Goal: Task Accomplishment & Management: Use online tool/utility

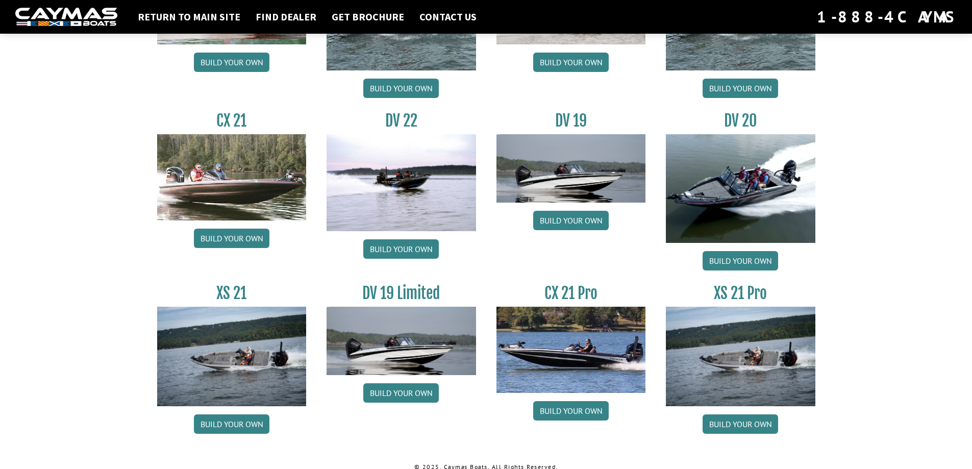
scroll to position [1153, 0]
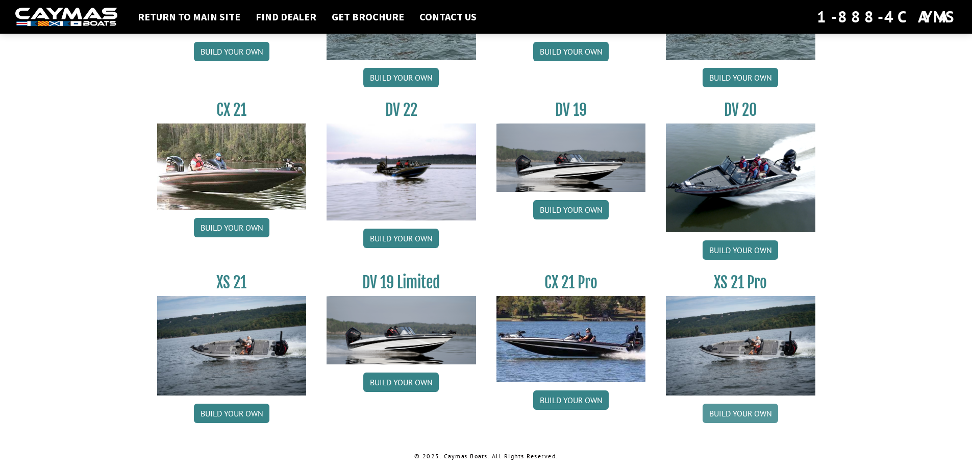
click at [744, 411] on link "Build your own" at bounding box center [741, 413] width 76 height 19
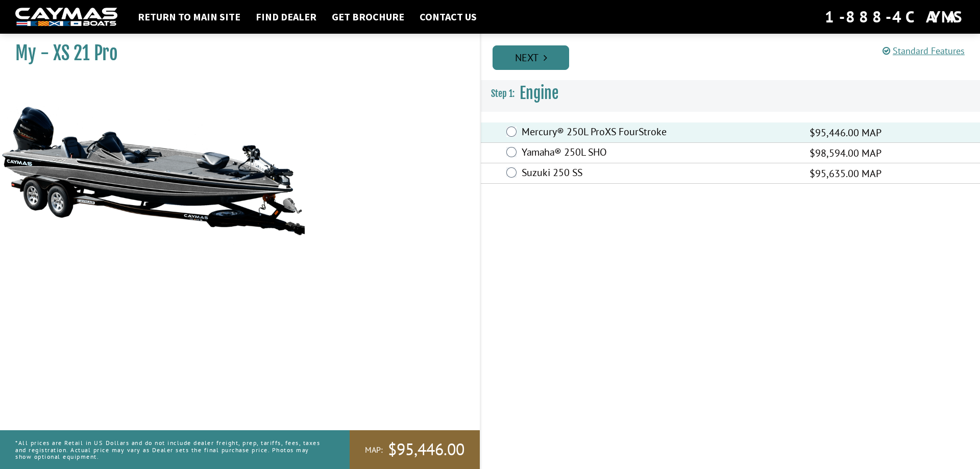
click at [529, 57] on link "Next" at bounding box center [531, 57] width 77 height 24
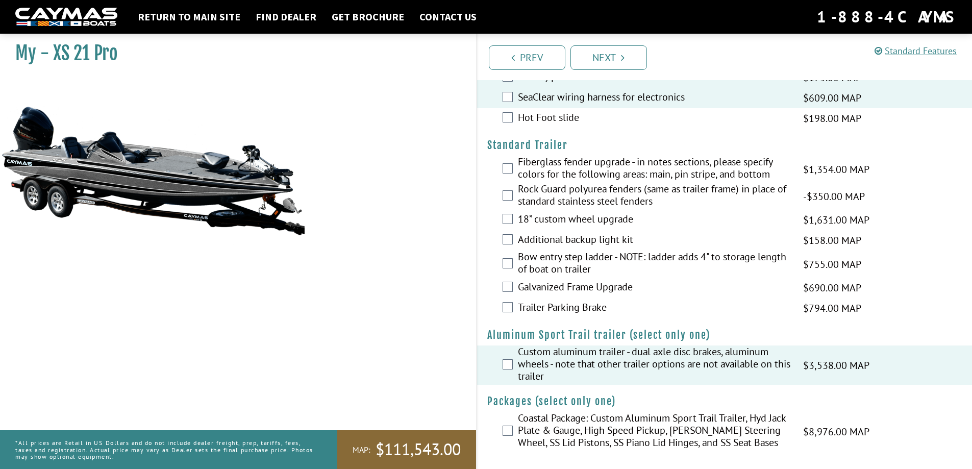
scroll to position [1328, 0]
click at [614, 58] on link "Next" at bounding box center [609, 57] width 77 height 24
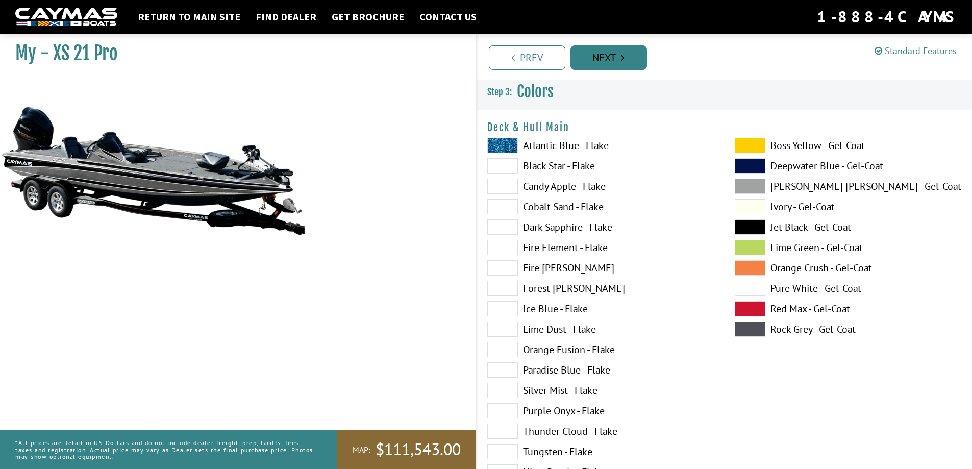
scroll to position [0, 0]
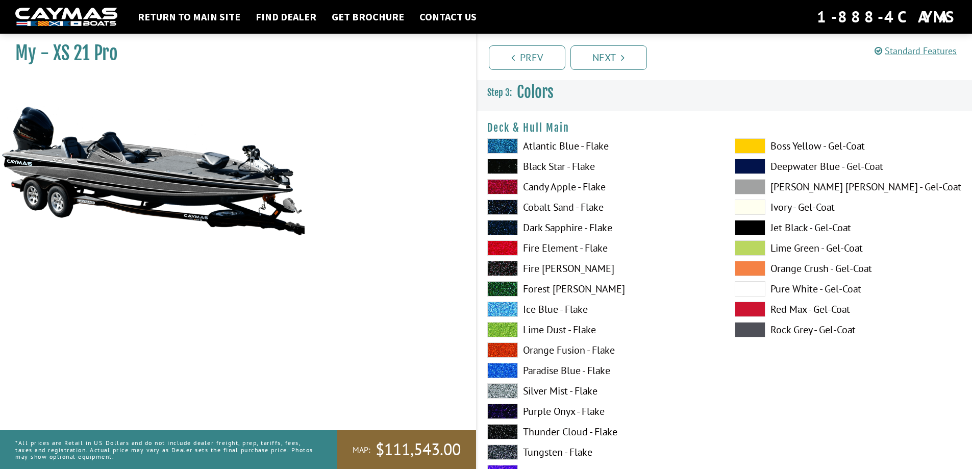
click at [506, 148] on span at bounding box center [502, 145] width 31 height 15
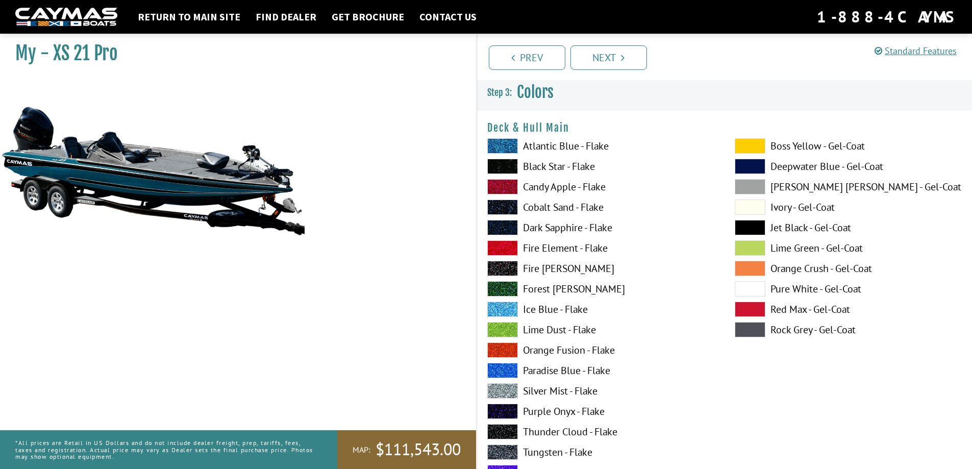
click at [502, 389] on span at bounding box center [502, 390] width 31 height 15
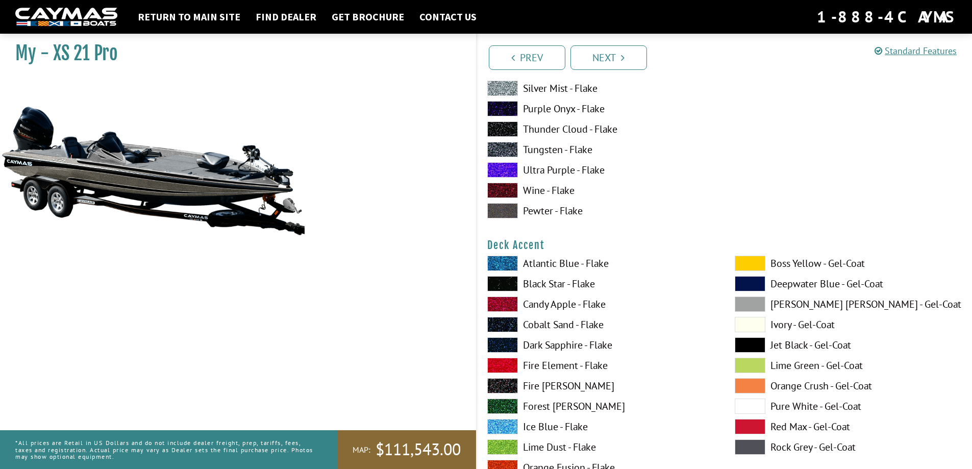
scroll to position [306, 0]
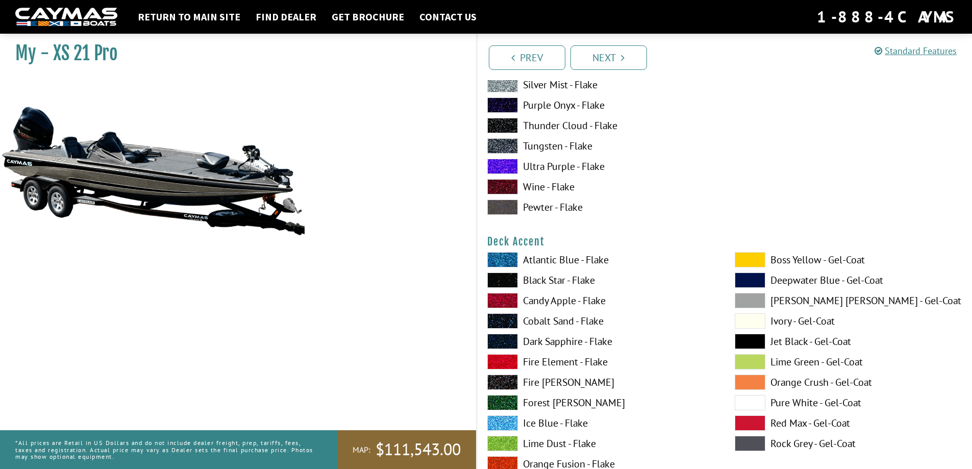
click at [502, 260] on span at bounding box center [502, 259] width 31 height 15
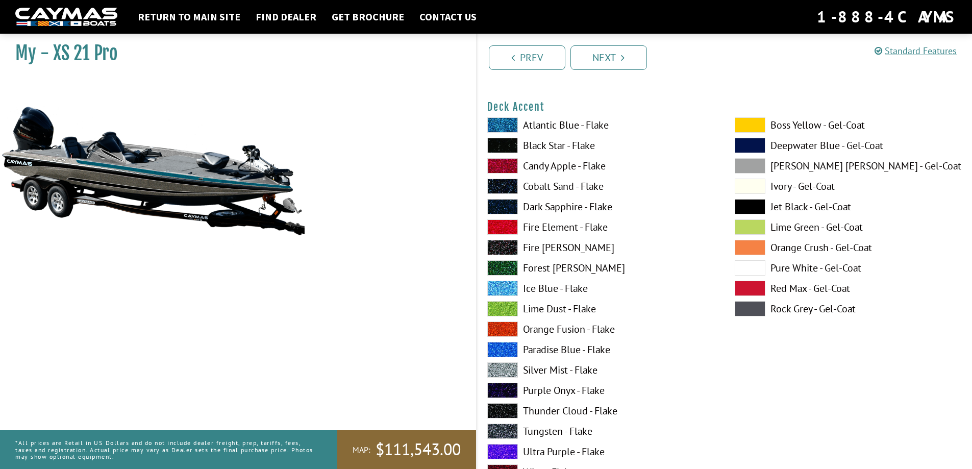
scroll to position [459, 0]
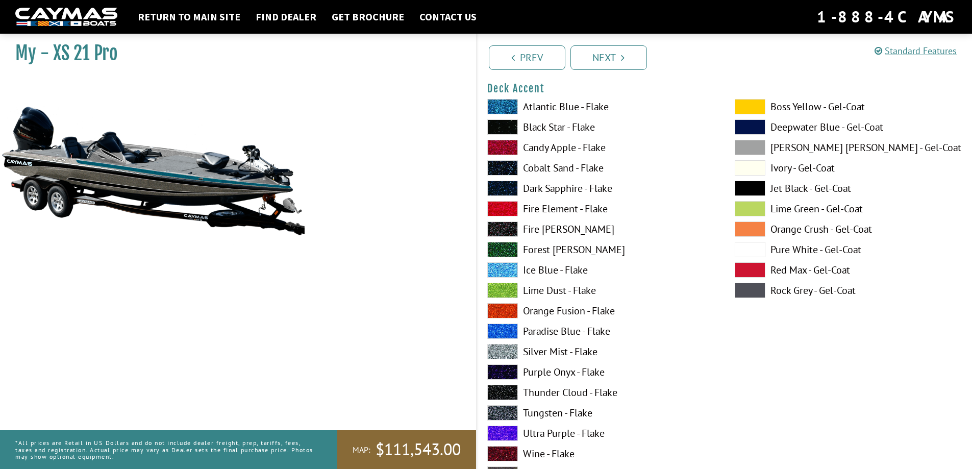
click at [503, 348] on span at bounding box center [502, 351] width 31 height 15
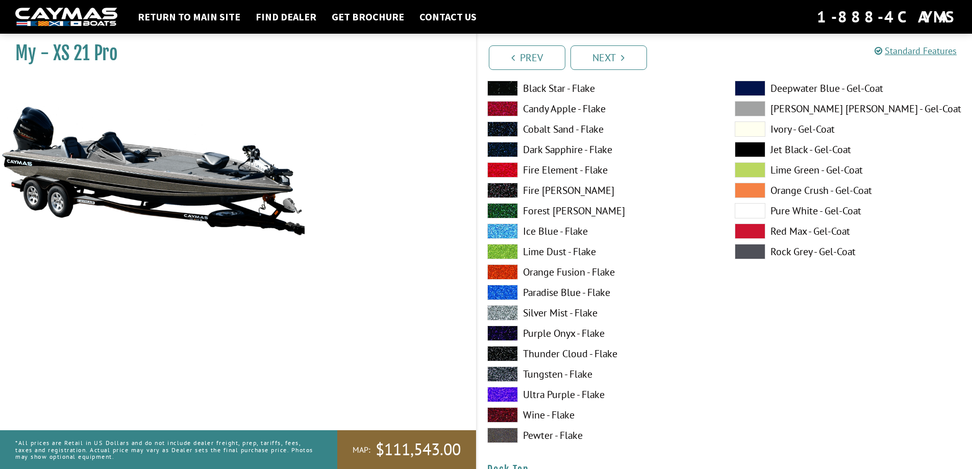
scroll to position [919, 0]
click at [503, 230] on span at bounding box center [502, 230] width 31 height 15
click at [501, 309] on span at bounding box center [502, 312] width 31 height 15
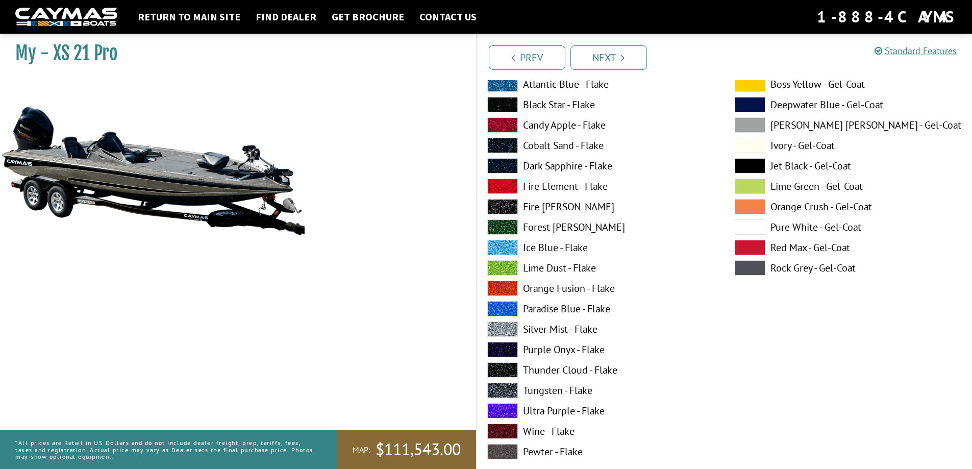
scroll to position [1327, 0]
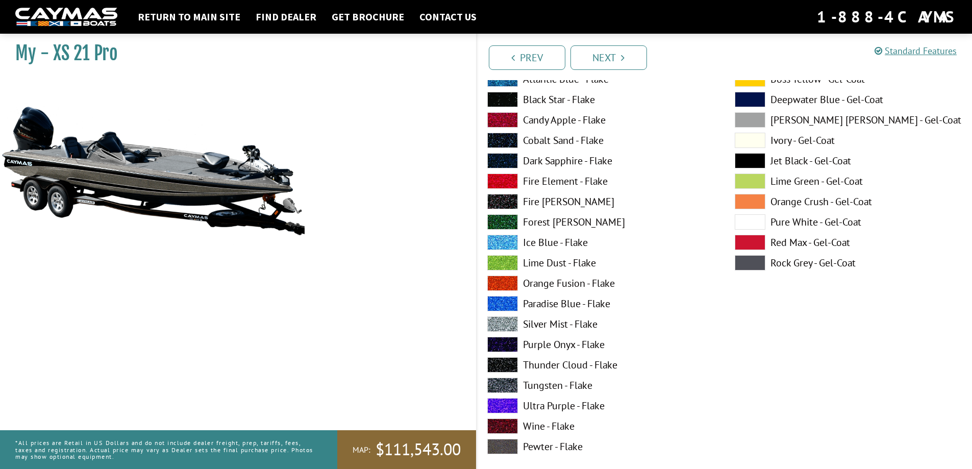
click at [501, 325] on span at bounding box center [502, 323] width 31 height 15
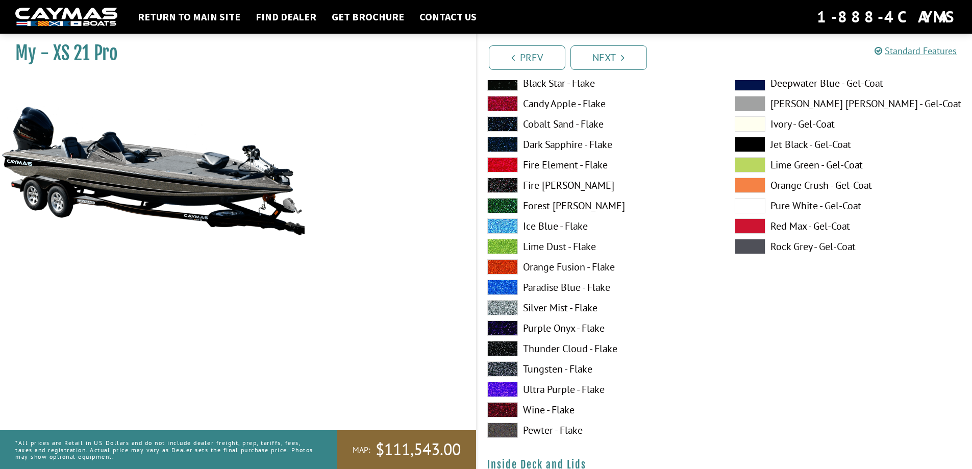
scroll to position [1786, 0]
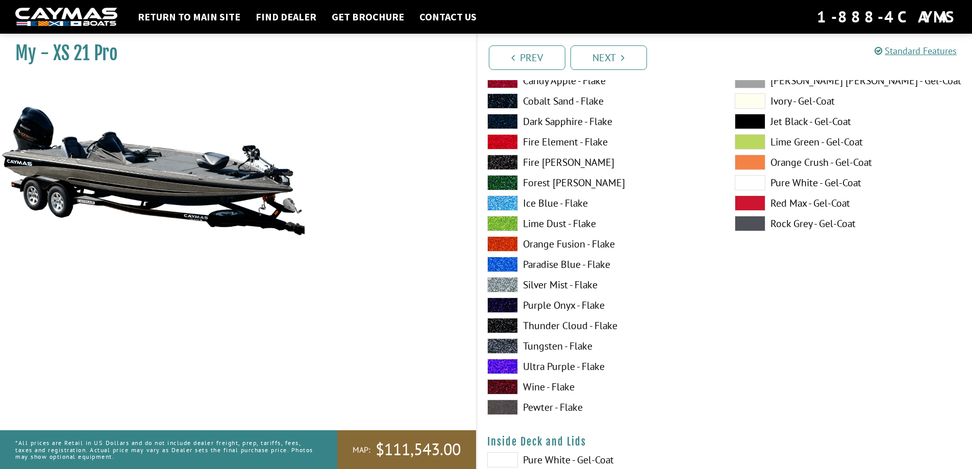
click at [509, 222] on span at bounding box center [502, 223] width 31 height 15
click at [504, 203] on span at bounding box center [502, 202] width 31 height 15
click at [505, 287] on span at bounding box center [502, 284] width 31 height 15
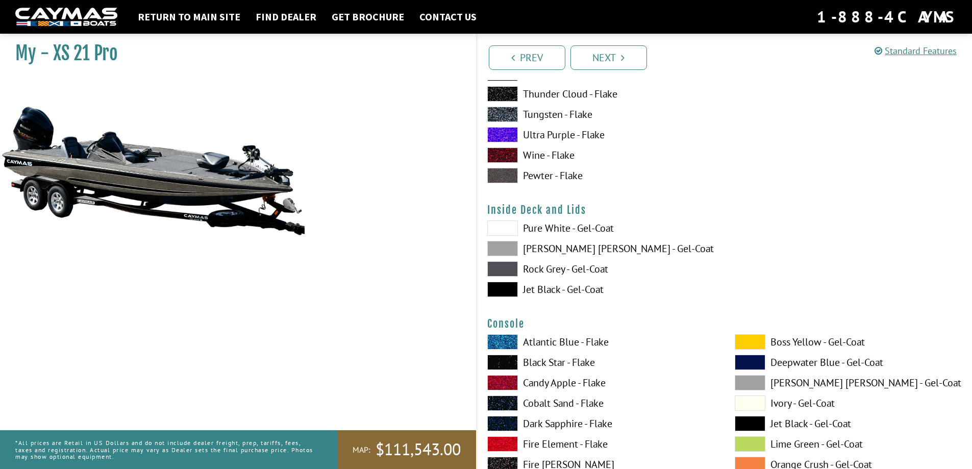
scroll to position [2041, 0]
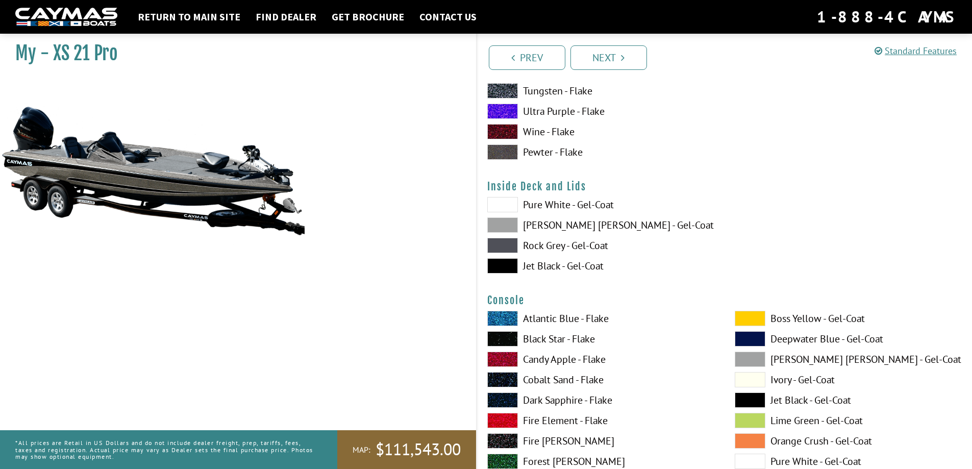
click at [504, 202] on span at bounding box center [502, 204] width 31 height 15
click at [504, 226] on span at bounding box center [502, 224] width 31 height 15
click at [496, 244] on span at bounding box center [502, 245] width 31 height 15
click at [505, 220] on span at bounding box center [502, 224] width 31 height 15
click at [501, 248] on span at bounding box center [502, 245] width 31 height 15
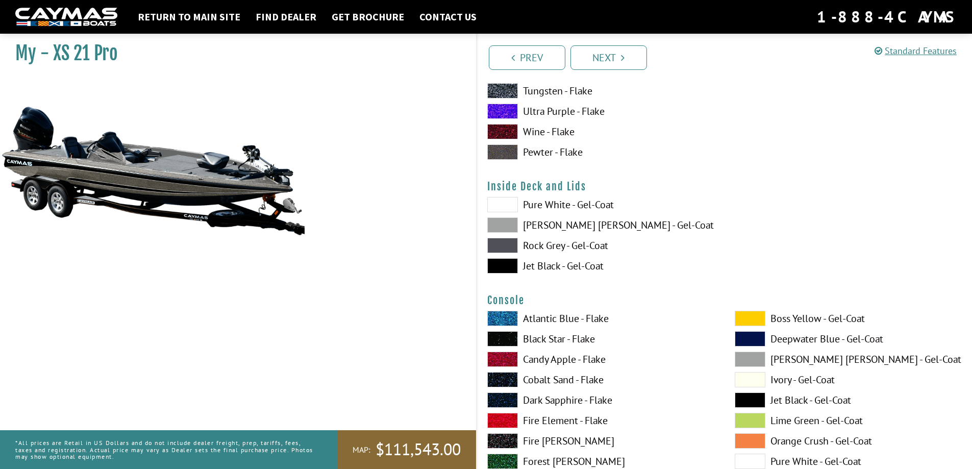
click at [504, 223] on span at bounding box center [502, 224] width 31 height 15
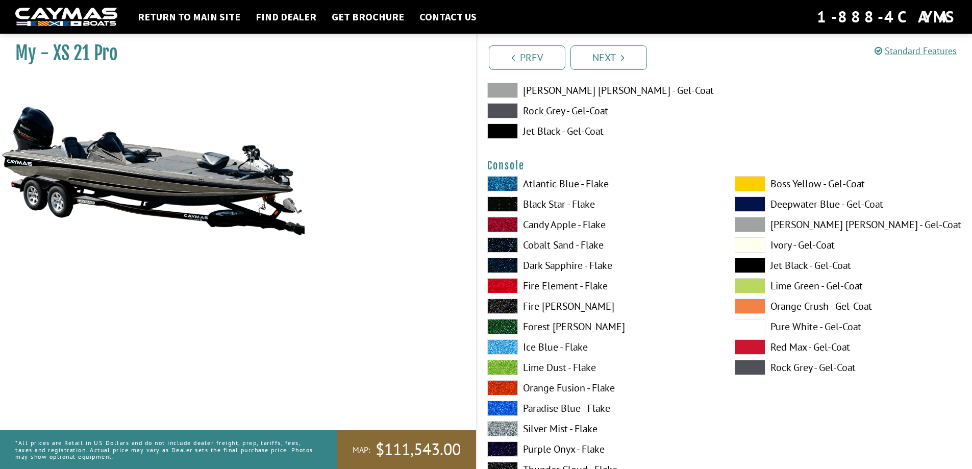
scroll to position [2195, 0]
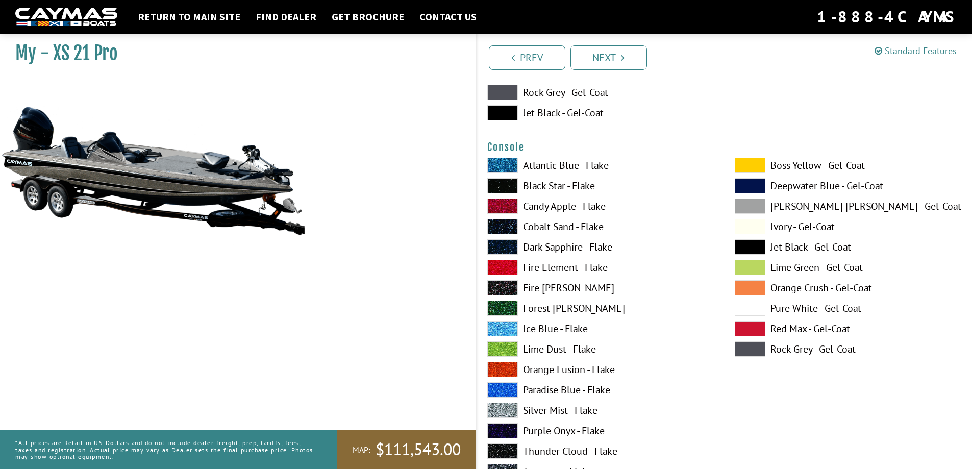
click at [503, 164] on span at bounding box center [502, 165] width 31 height 15
click at [500, 184] on span at bounding box center [502, 185] width 31 height 15
click at [500, 411] on span at bounding box center [502, 410] width 31 height 15
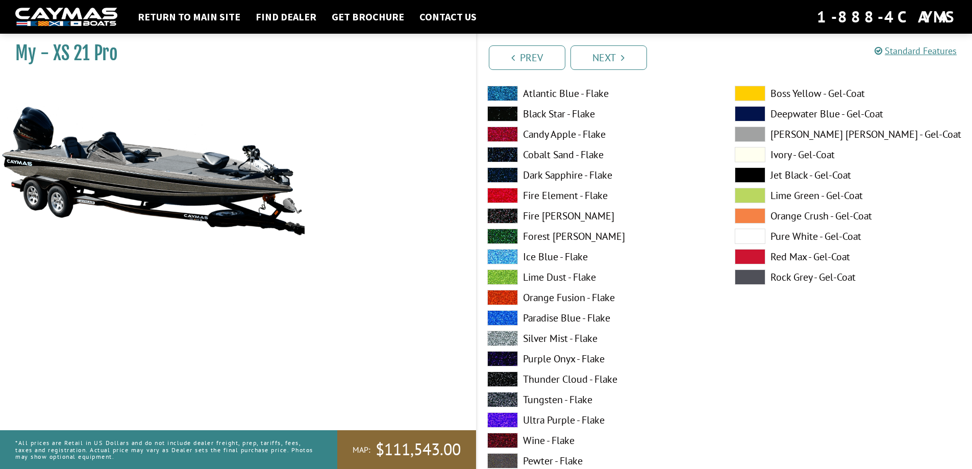
scroll to position [2705, 0]
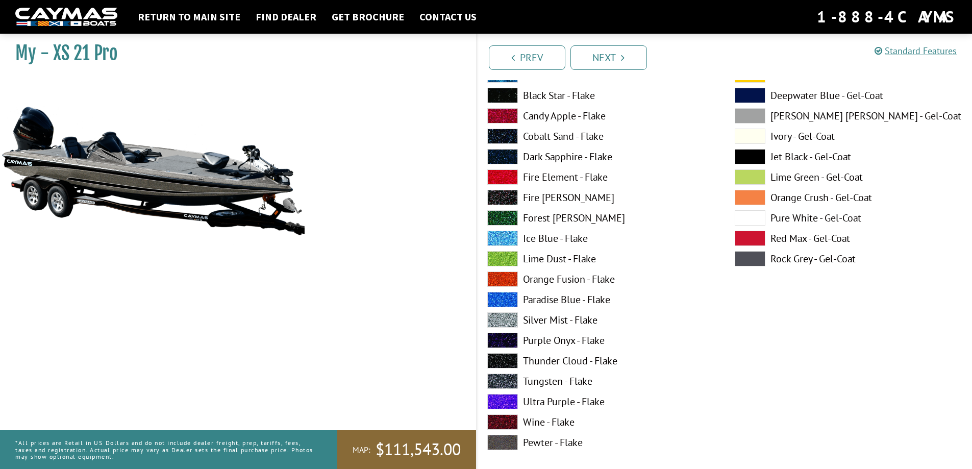
click at [504, 318] on span at bounding box center [502, 319] width 31 height 15
click at [500, 94] on span at bounding box center [502, 95] width 31 height 15
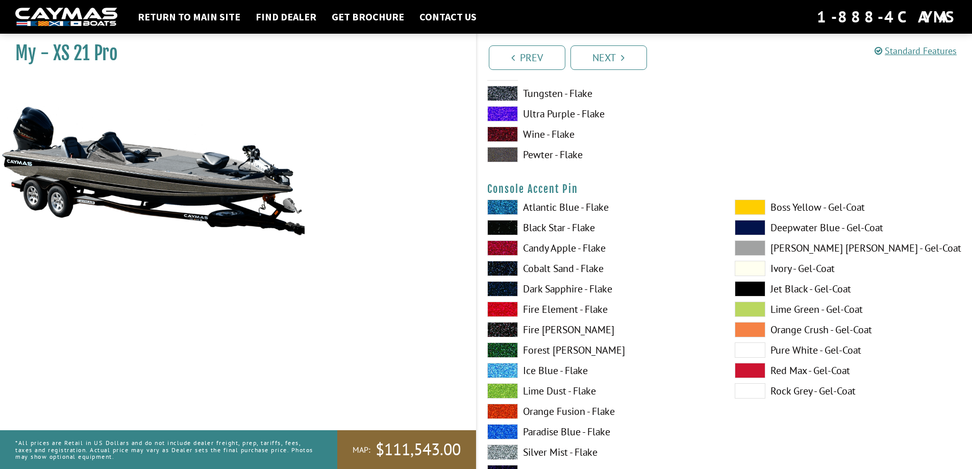
scroll to position [3062, 0]
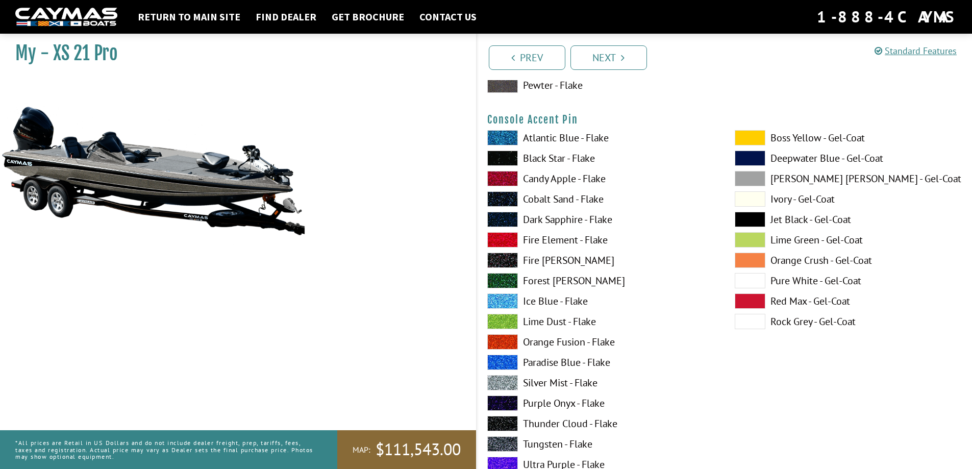
click at [502, 155] on span at bounding box center [502, 158] width 31 height 15
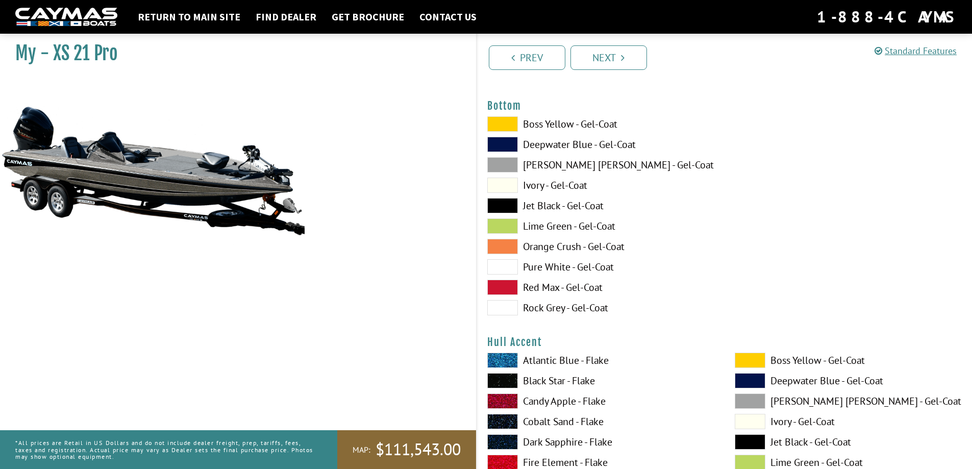
scroll to position [3471, 0]
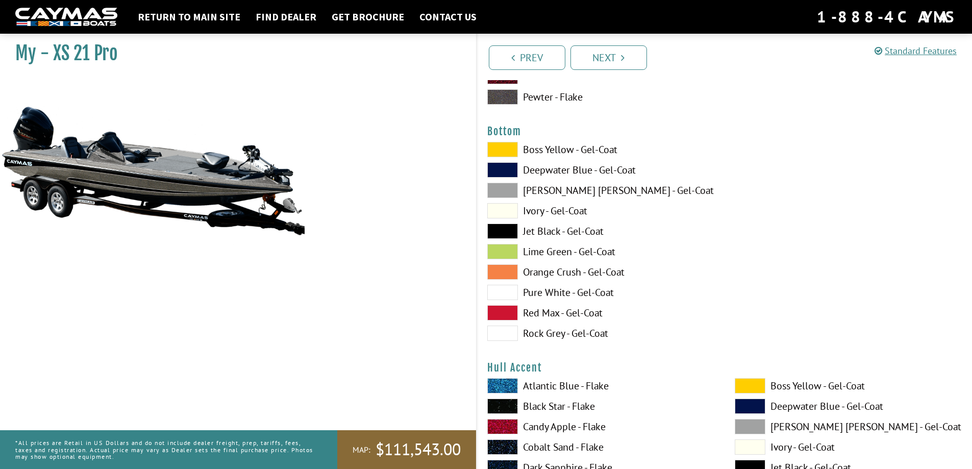
click at [501, 230] on span at bounding box center [502, 231] width 31 height 15
click at [501, 214] on span at bounding box center [502, 210] width 31 height 15
click at [501, 231] on span at bounding box center [502, 231] width 31 height 15
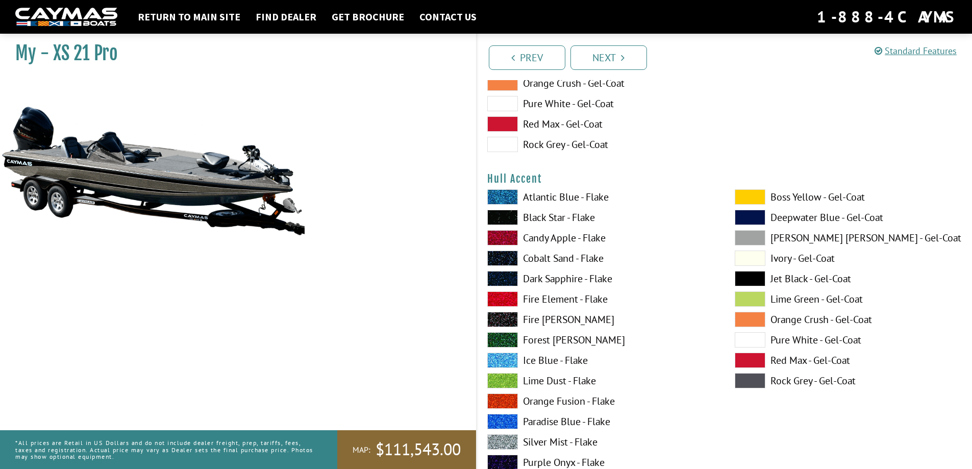
scroll to position [3675, 0]
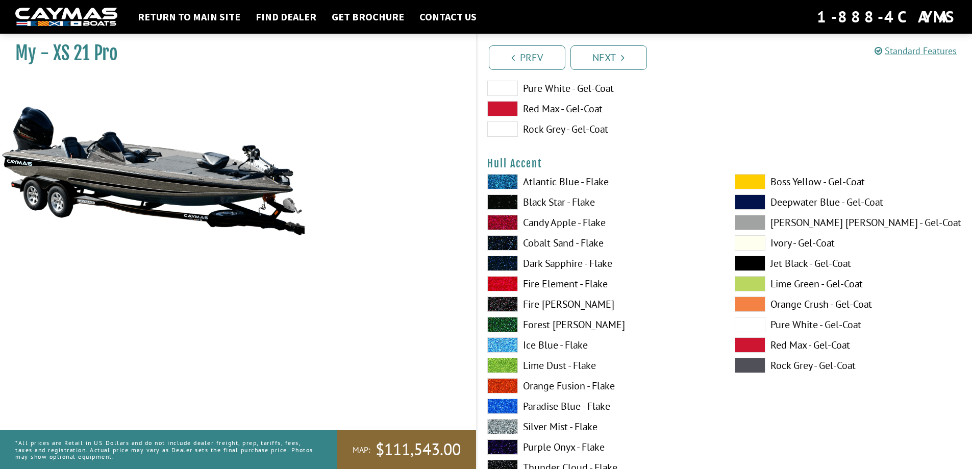
click at [502, 179] on span at bounding box center [502, 181] width 31 height 15
click at [499, 198] on span at bounding box center [502, 201] width 31 height 15
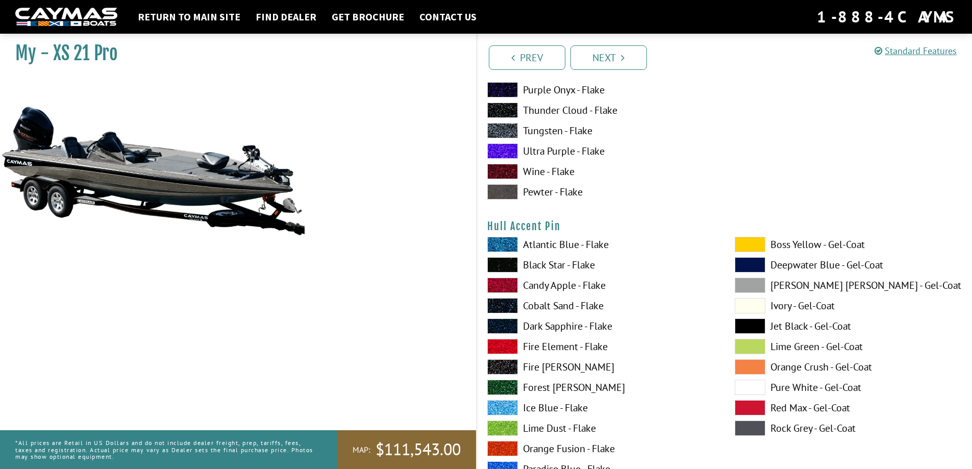
scroll to position [4083, 0]
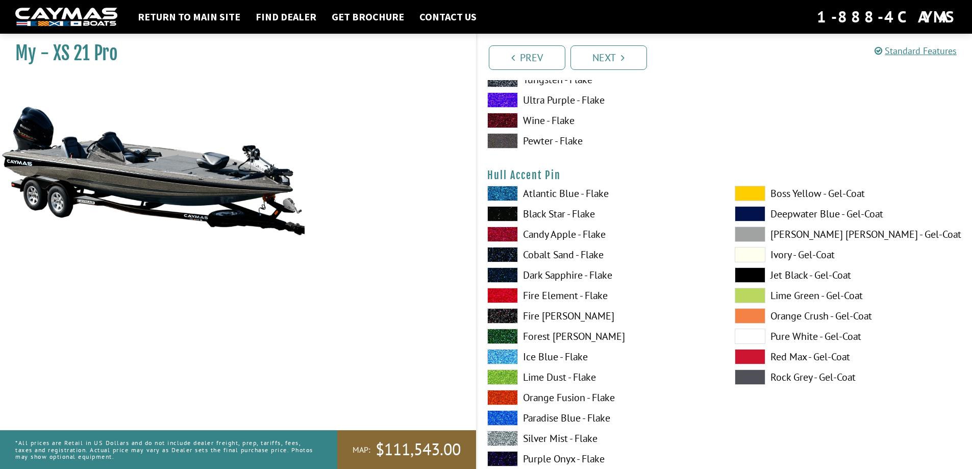
click at [503, 190] on span at bounding box center [502, 193] width 31 height 15
click at [506, 214] on span at bounding box center [502, 213] width 31 height 15
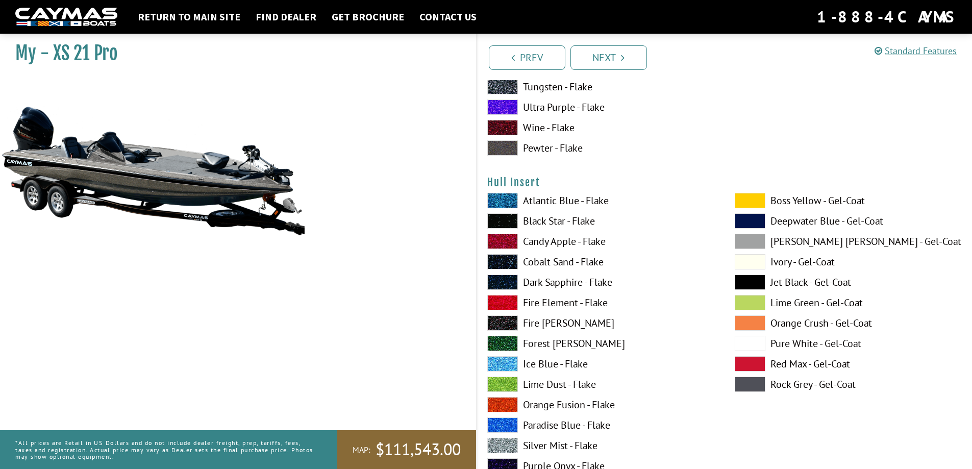
scroll to position [4542, 0]
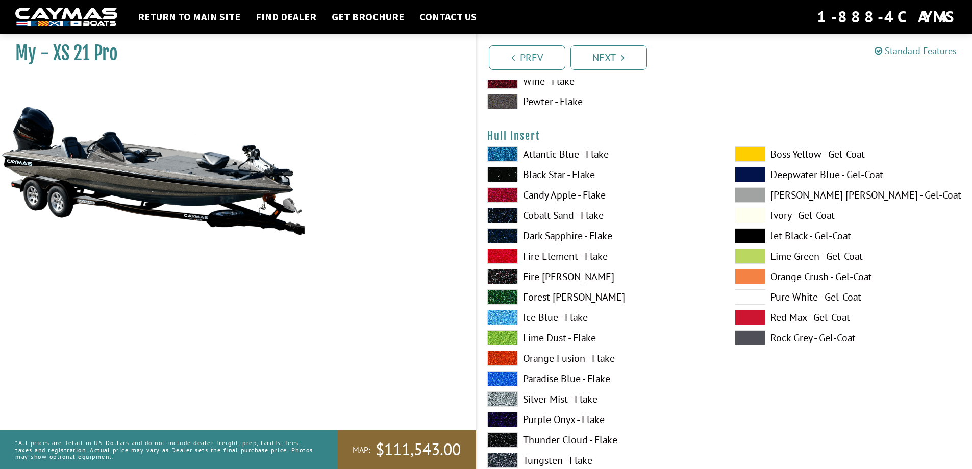
click at [503, 153] on span at bounding box center [502, 153] width 31 height 15
click at [505, 176] on span at bounding box center [502, 174] width 31 height 15
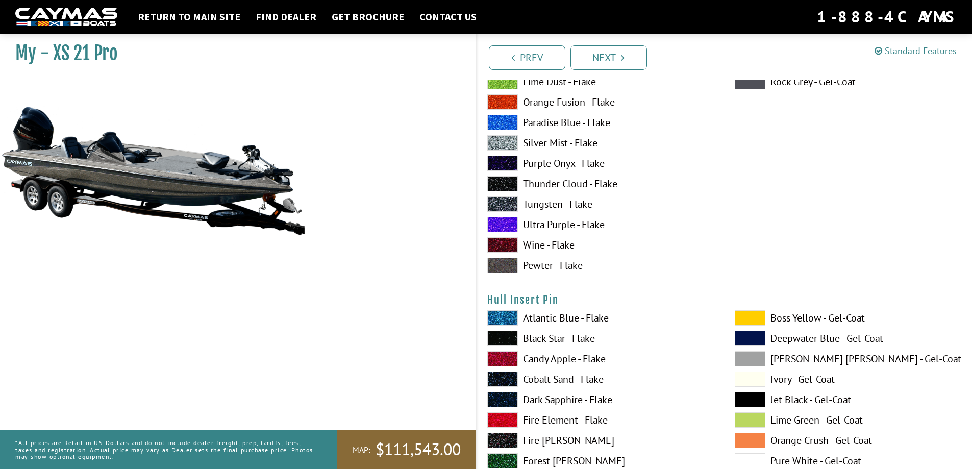
scroll to position [4849, 0]
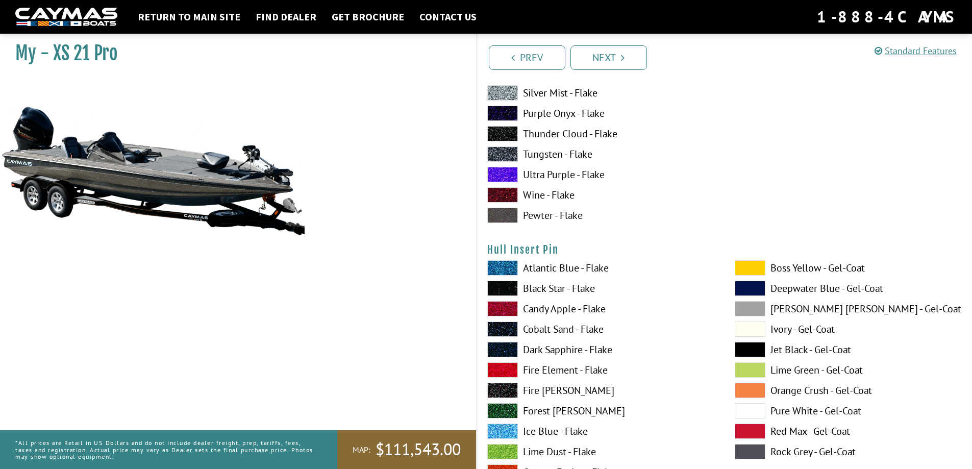
click at [510, 265] on span at bounding box center [502, 267] width 31 height 15
click at [501, 286] on span at bounding box center [502, 288] width 31 height 15
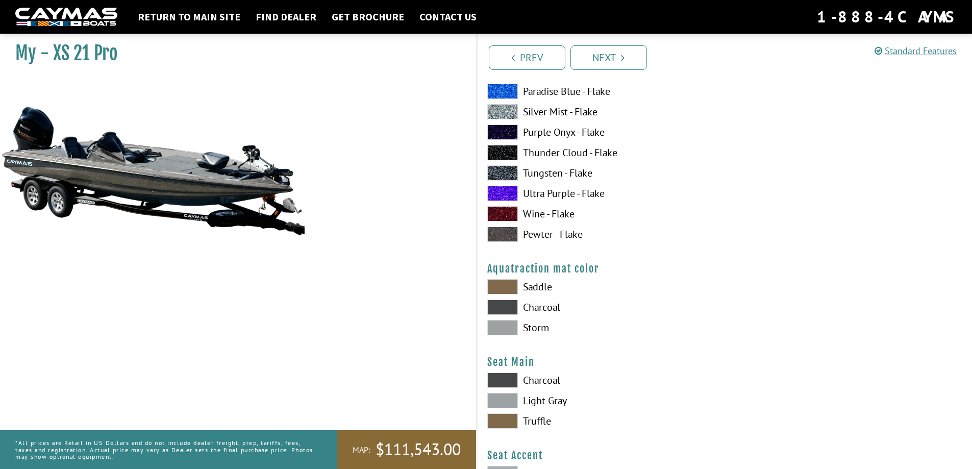
scroll to position [5308, 0]
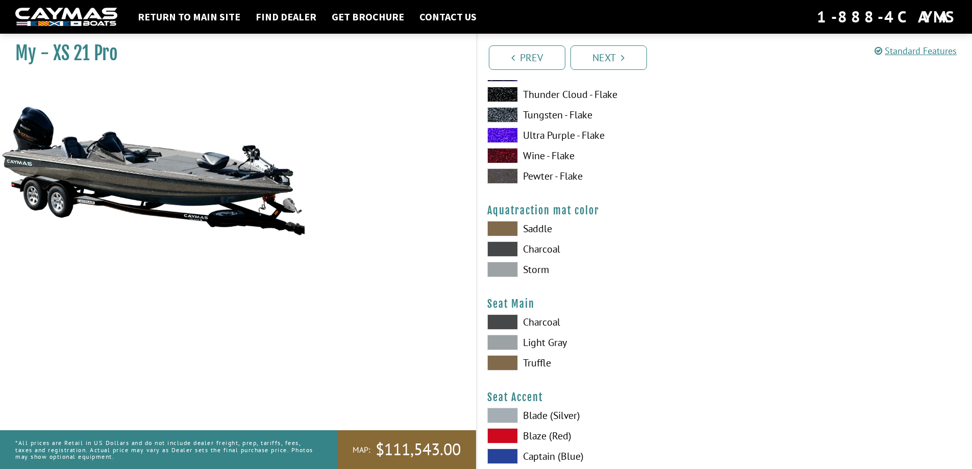
click at [498, 268] on span at bounding box center [502, 269] width 31 height 15
click at [501, 248] on span at bounding box center [502, 248] width 31 height 15
click at [504, 264] on span at bounding box center [502, 269] width 31 height 15
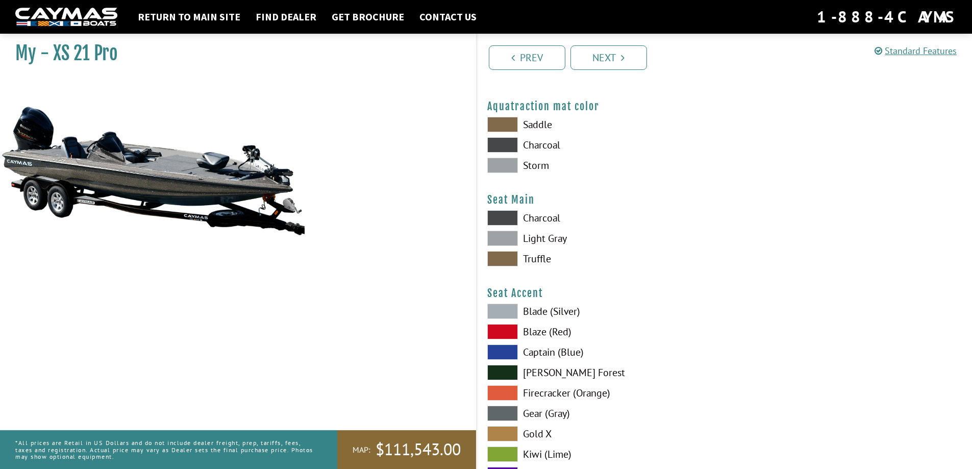
scroll to position [5461, 0]
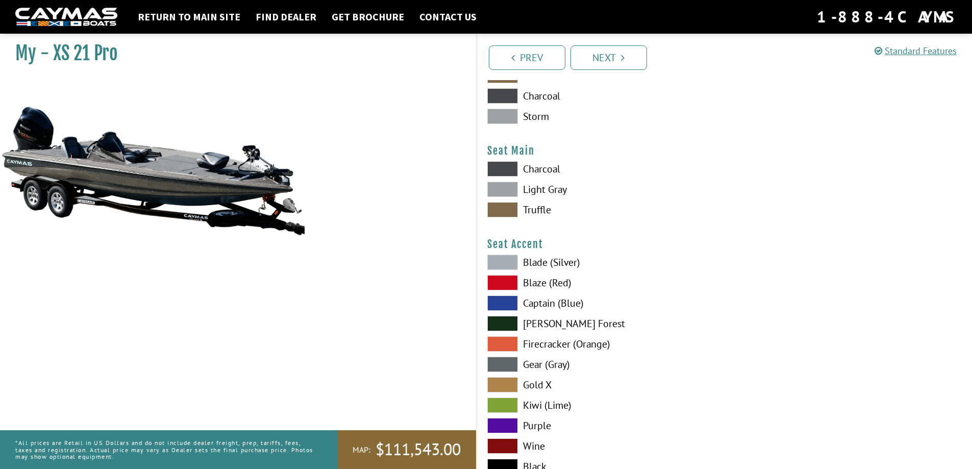
click at [503, 190] on span at bounding box center [502, 189] width 31 height 15
click at [503, 167] on span at bounding box center [502, 168] width 31 height 15
click at [501, 190] on span at bounding box center [502, 189] width 31 height 15
click at [502, 261] on span at bounding box center [502, 262] width 31 height 15
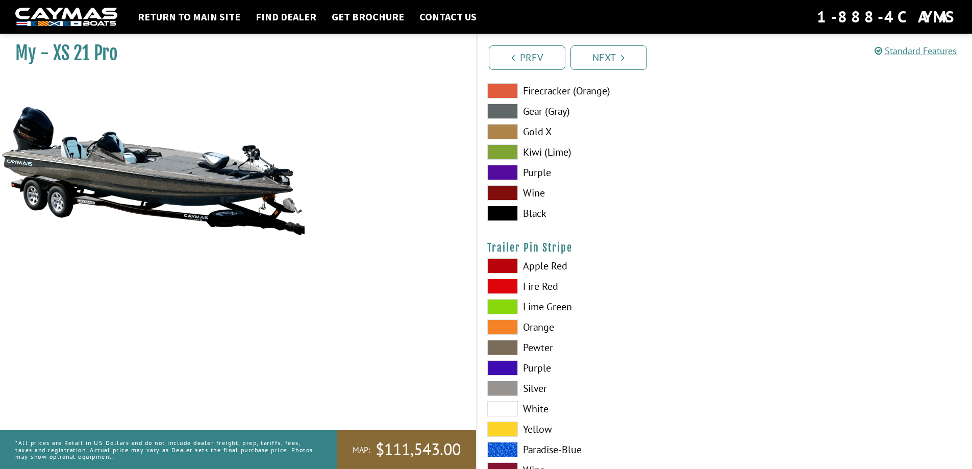
scroll to position [5716, 0]
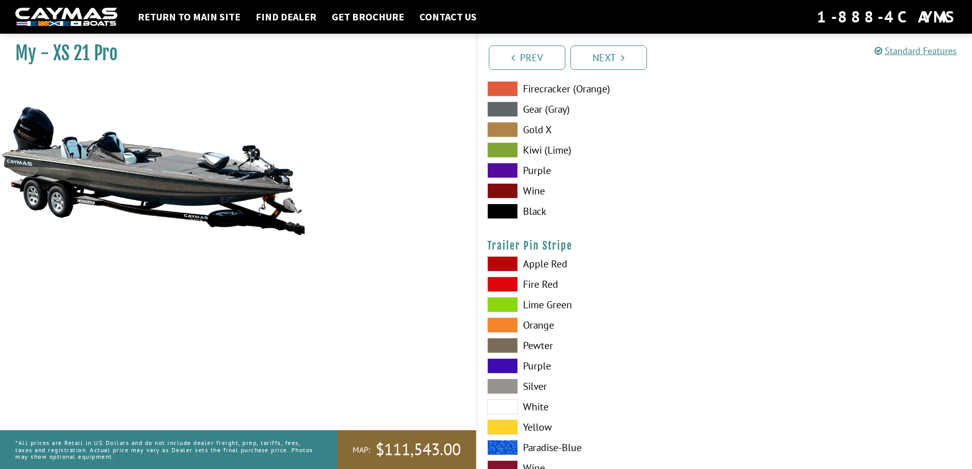
click at [501, 405] on span at bounding box center [502, 406] width 31 height 15
click at [502, 387] on span at bounding box center [502, 386] width 31 height 15
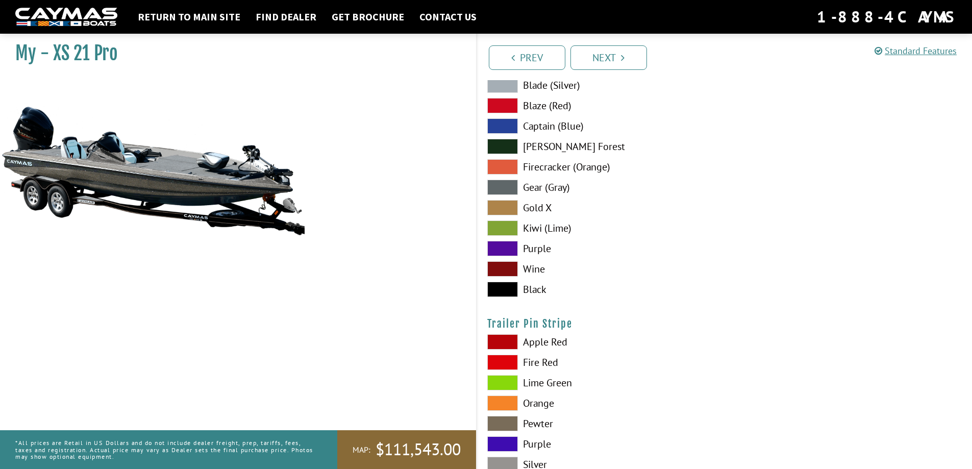
scroll to position [5600, 0]
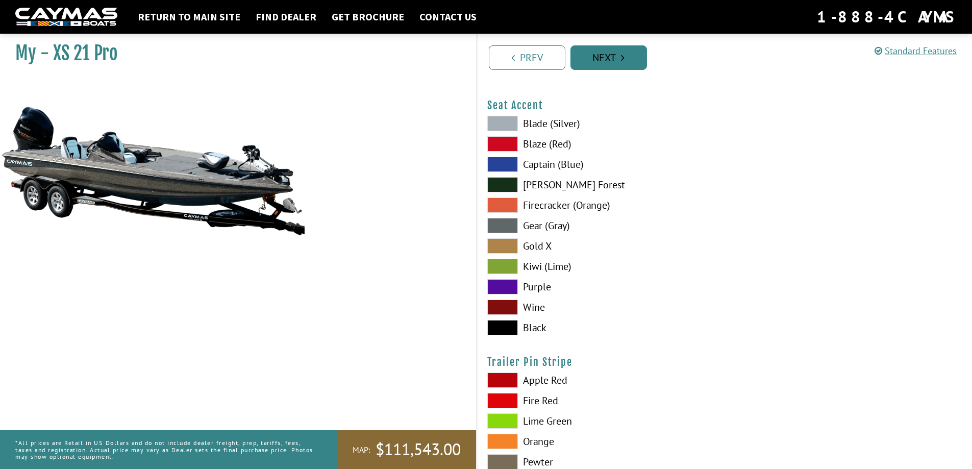
click at [603, 58] on link "Next" at bounding box center [609, 57] width 77 height 24
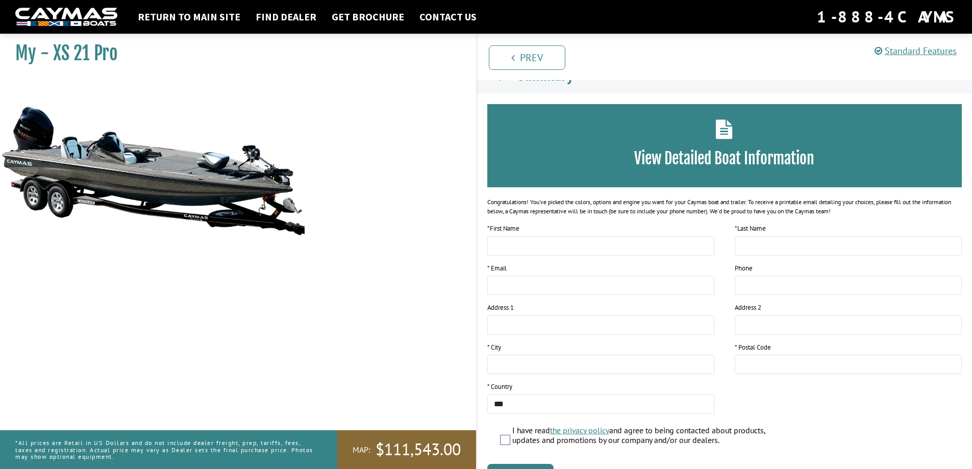
scroll to position [0, 0]
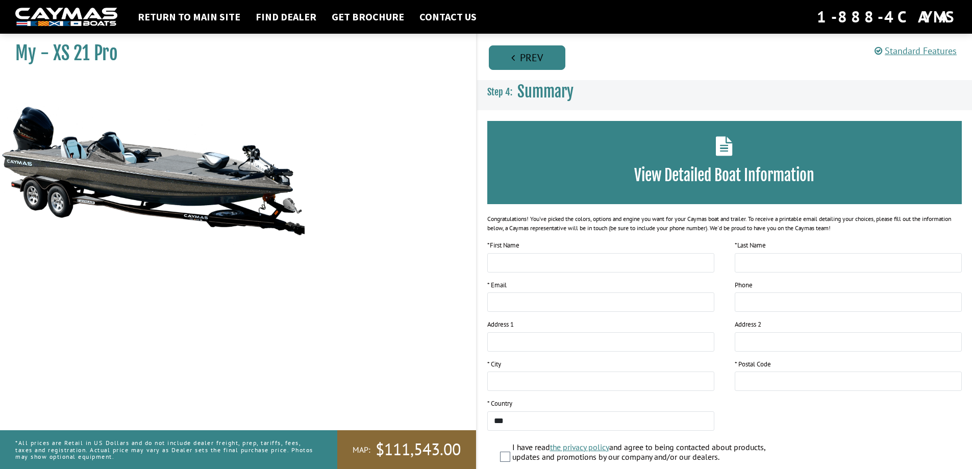
click at [537, 57] on link "Prev" at bounding box center [527, 57] width 77 height 24
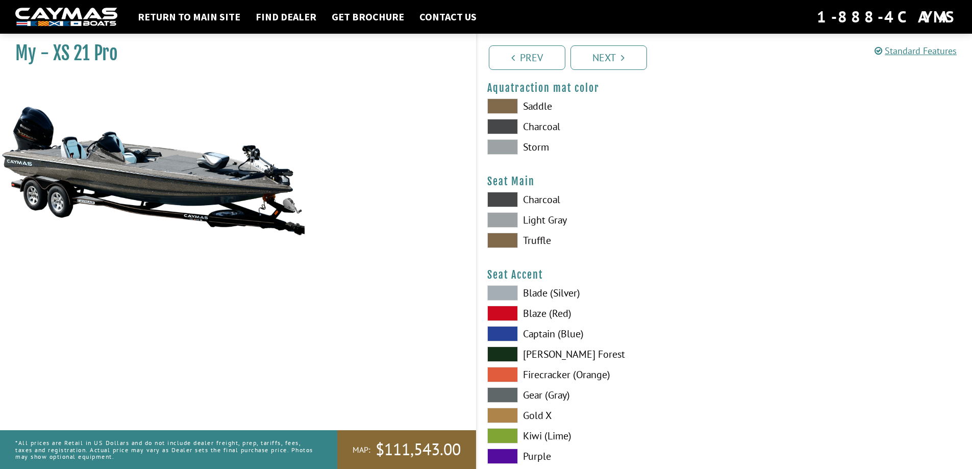
scroll to position [5410, 0]
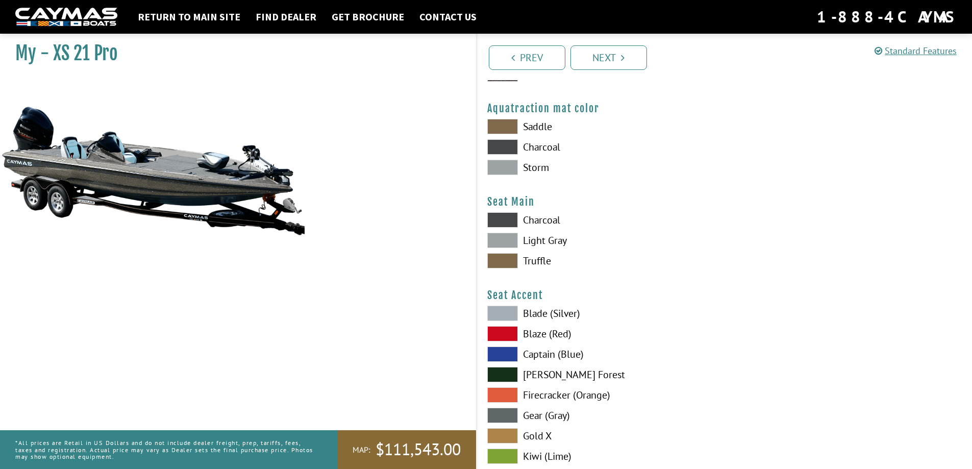
click at [503, 216] on span at bounding box center [502, 219] width 31 height 15
click at [501, 238] on span at bounding box center [502, 240] width 31 height 15
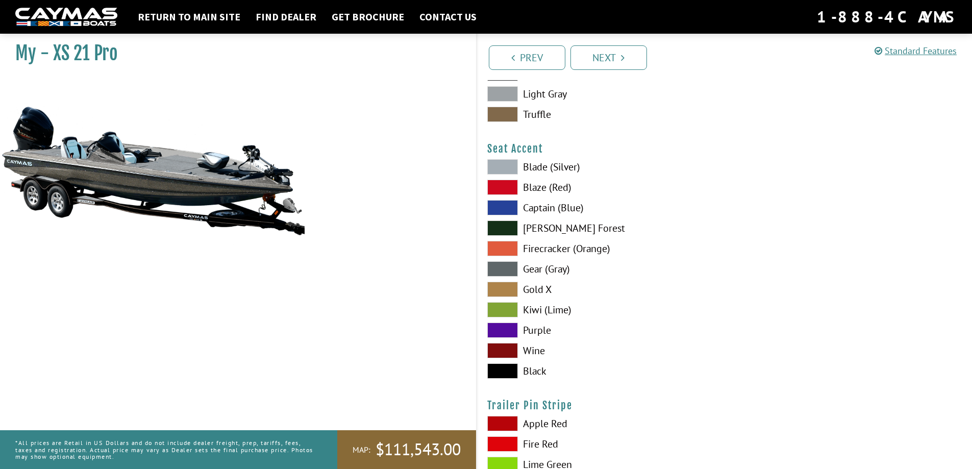
scroll to position [5563, 0]
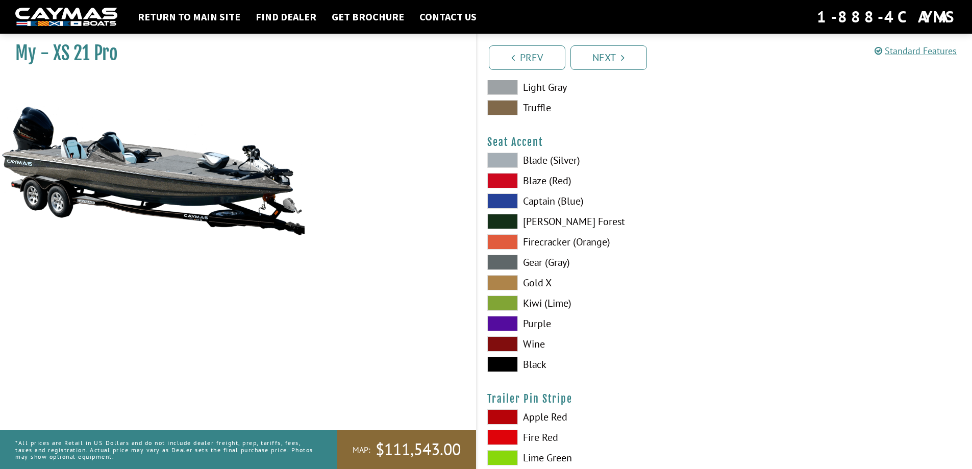
click at [503, 366] on span at bounding box center [502, 364] width 31 height 15
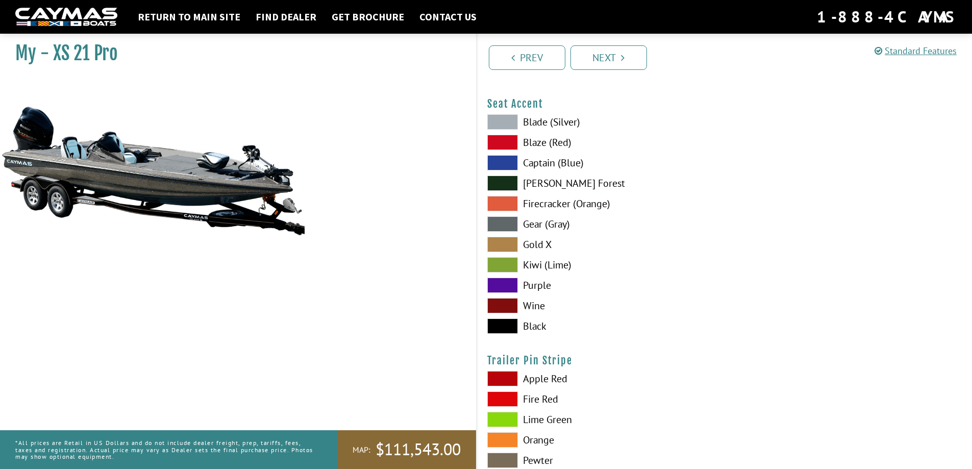
scroll to position [5753, 0]
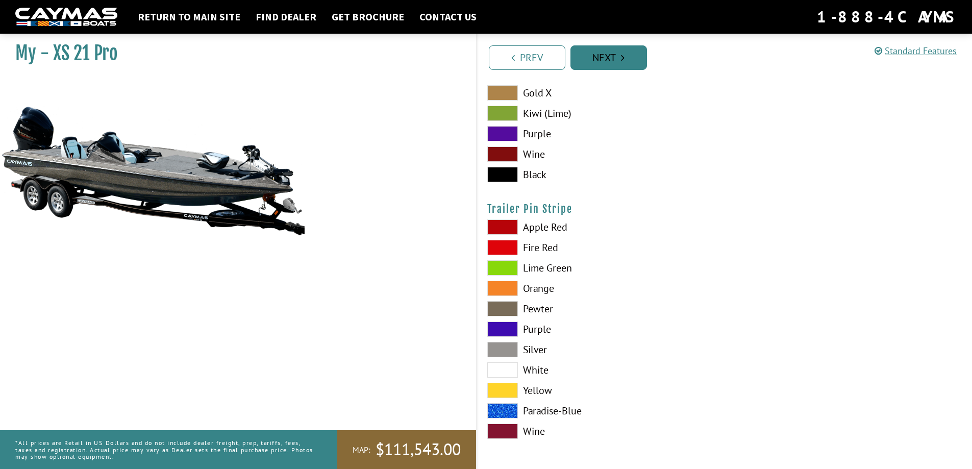
click at [603, 56] on link "Next" at bounding box center [609, 57] width 77 height 24
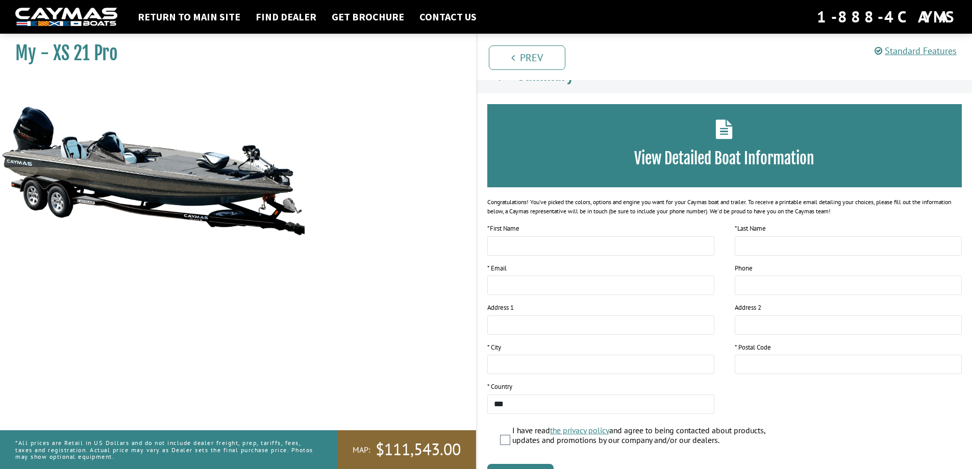
scroll to position [0, 0]
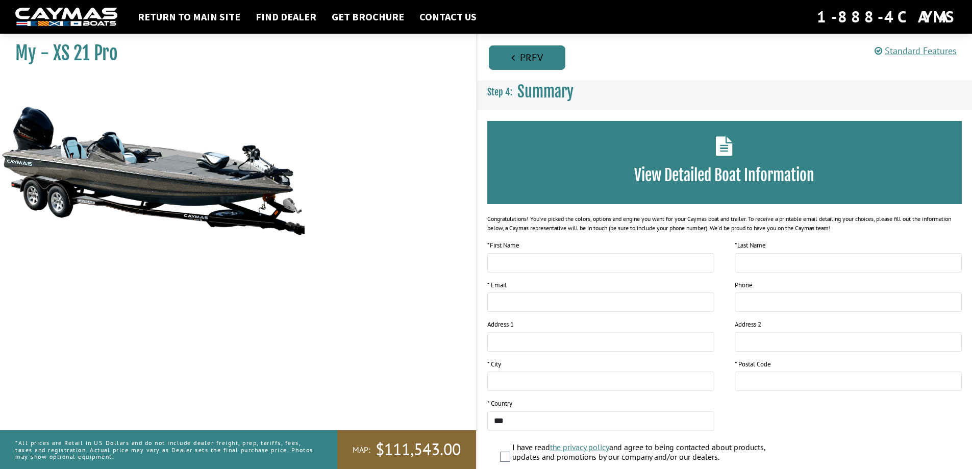
click at [527, 53] on link "Prev" at bounding box center [527, 57] width 77 height 24
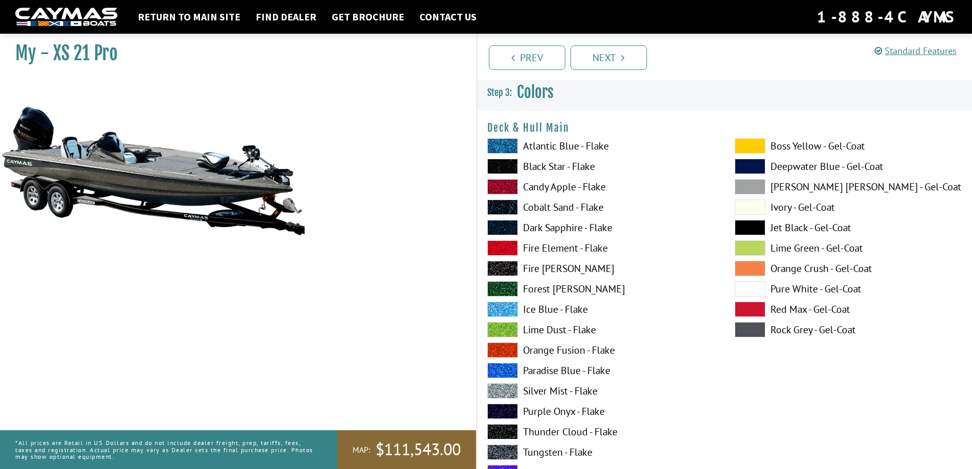
click at [497, 309] on span at bounding box center [502, 309] width 31 height 15
click at [507, 142] on span at bounding box center [502, 145] width 31 height 15
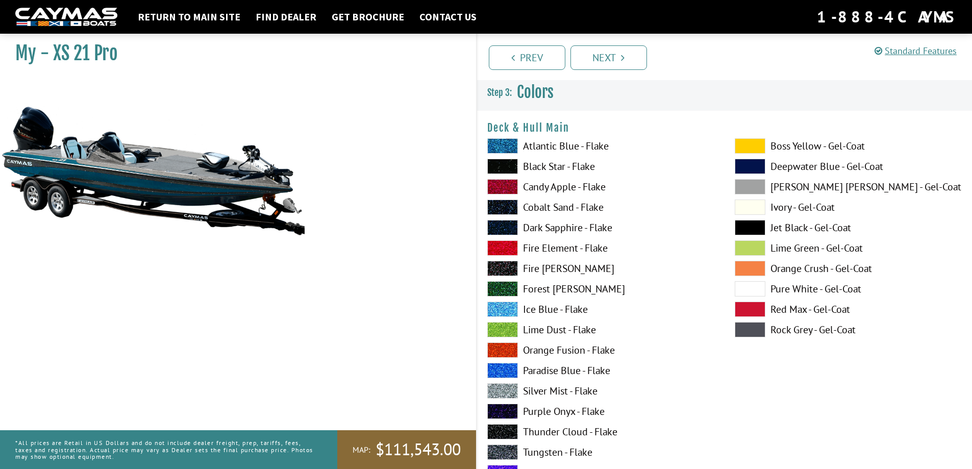
click at [501, 311] on span at bounding box center [502, 309] width 31 height 15
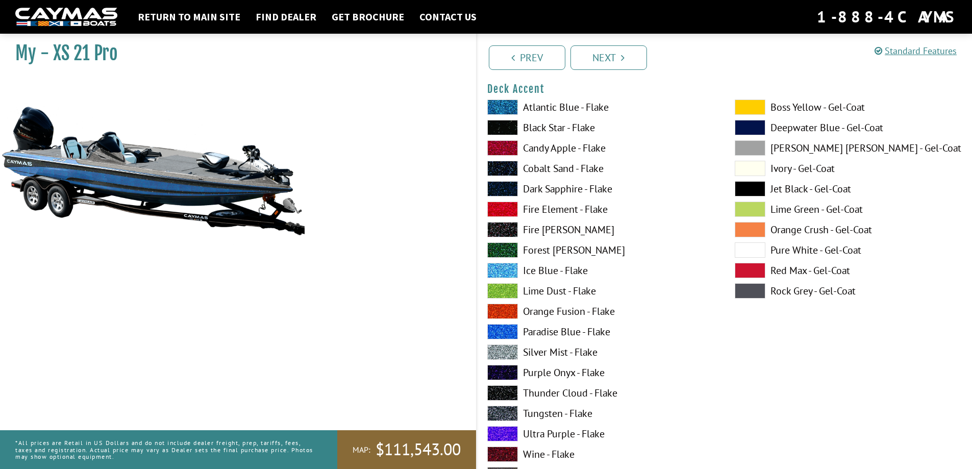
scroll to position [459, 0]
click at [504, 267] on span at bounding box center [502, 269] width 31 height 15
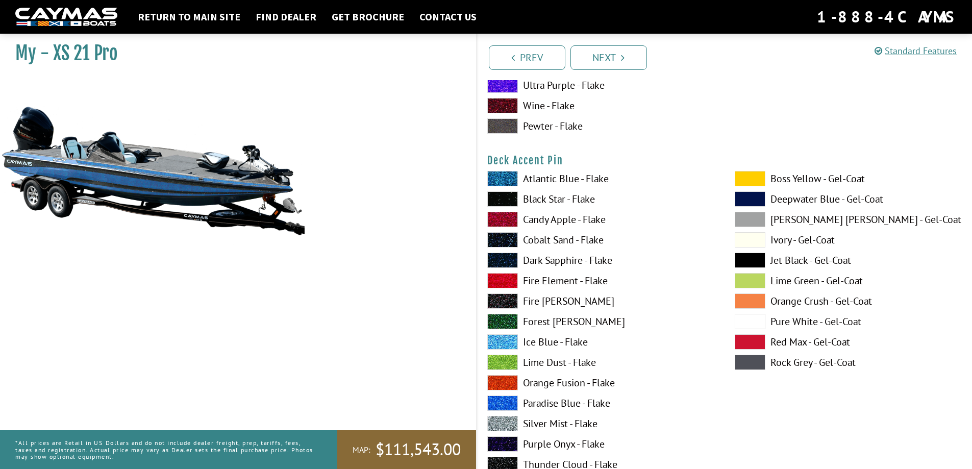
scroll to position [817, 0]
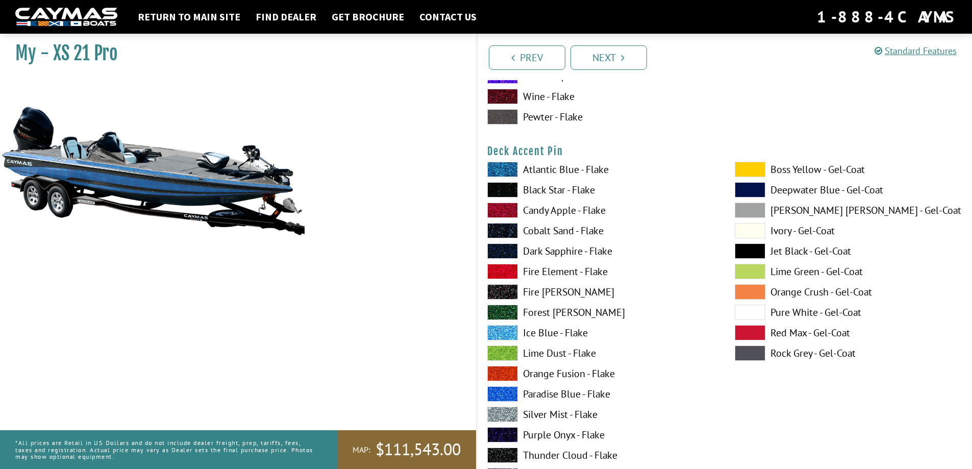
click at [497, 332] on span at bounding box center [502, 332] width 31 height 15
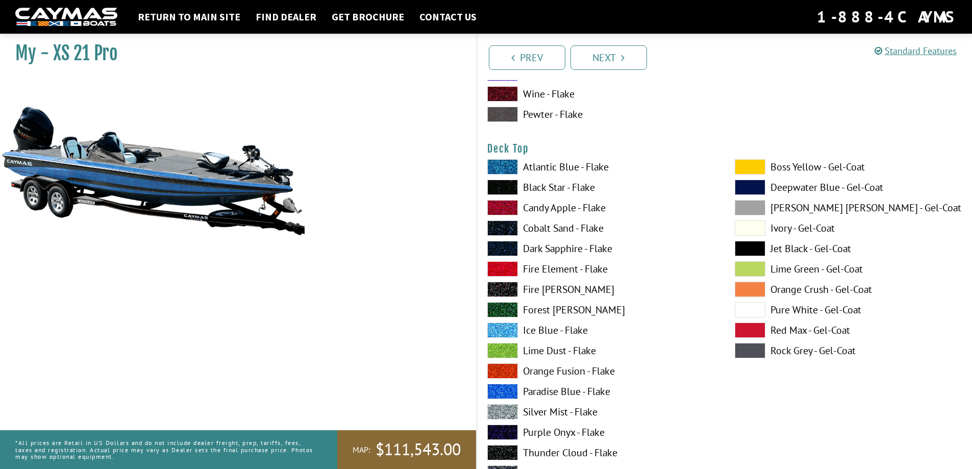
scroll to position [1276, 0]
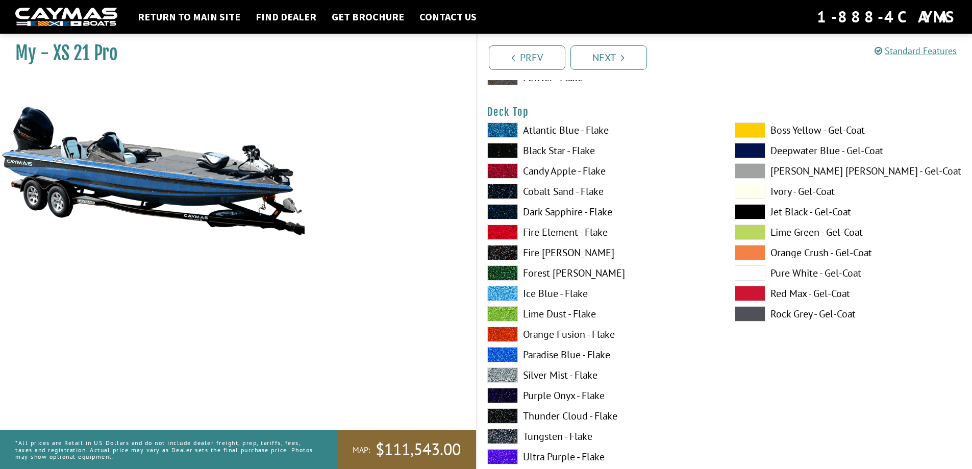
click at [502, 289] on span at bounding box center [502, 293] width 31 height 15
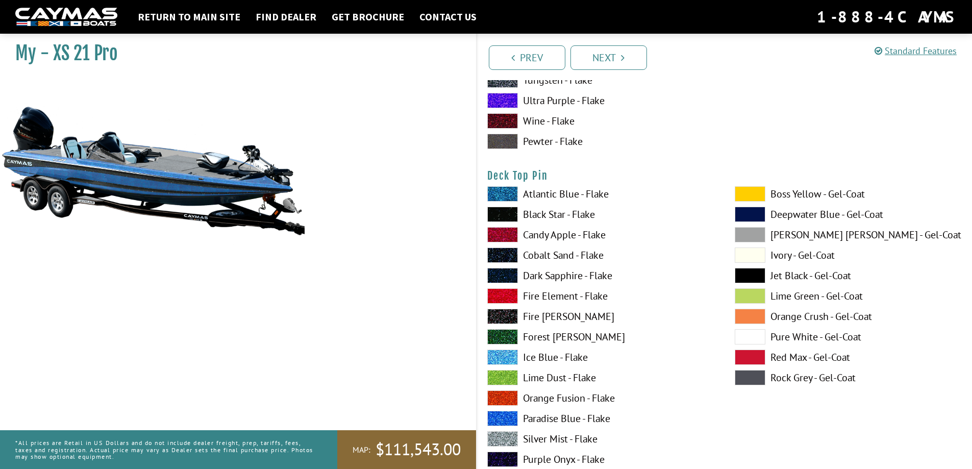
scroll to position [1633, 0]
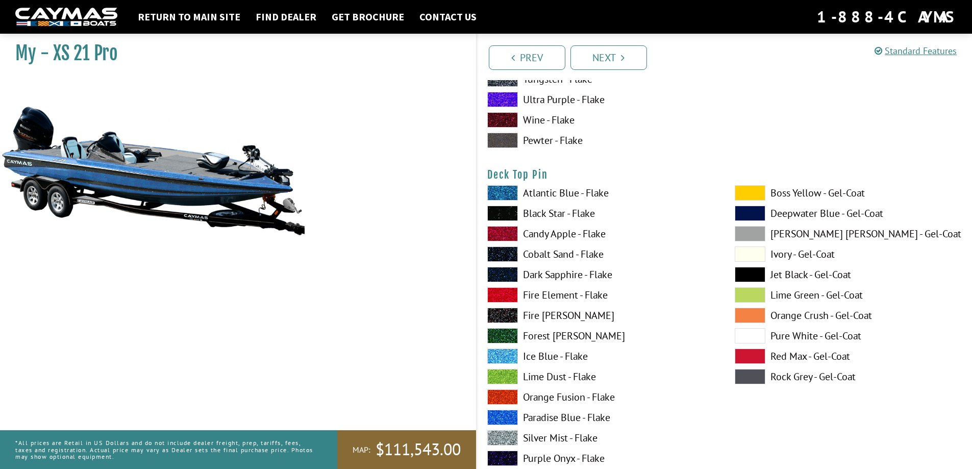
click at [502, 354] on span at bounding box center [502, 356] width 31 height 15
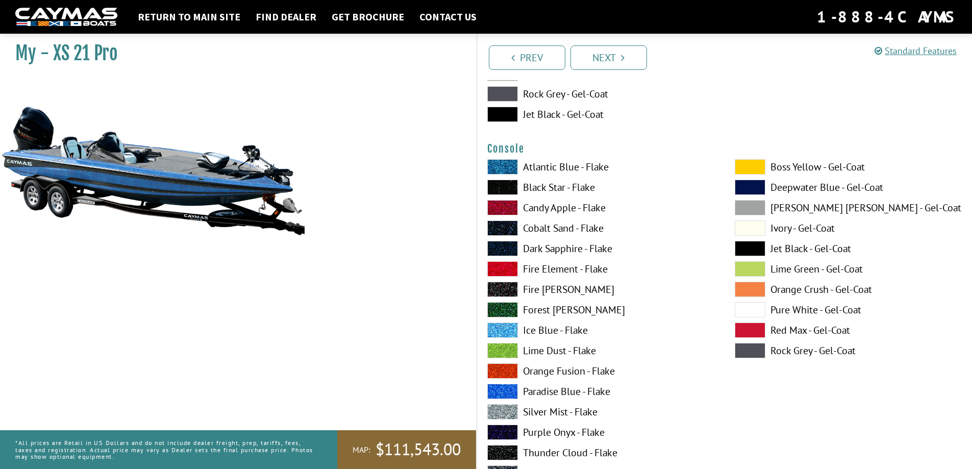
scroll to position [2195, 0]
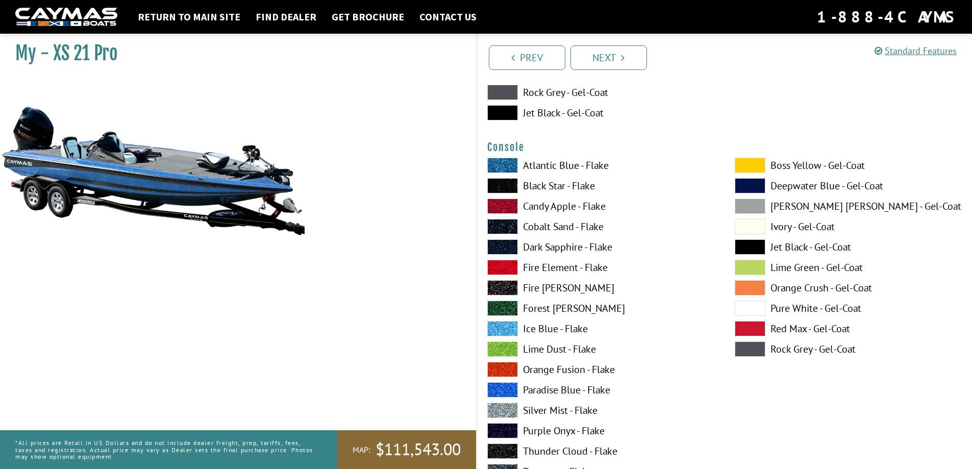
click at [498, 327] on span at bounding box center [502, 328] width 31 height 15
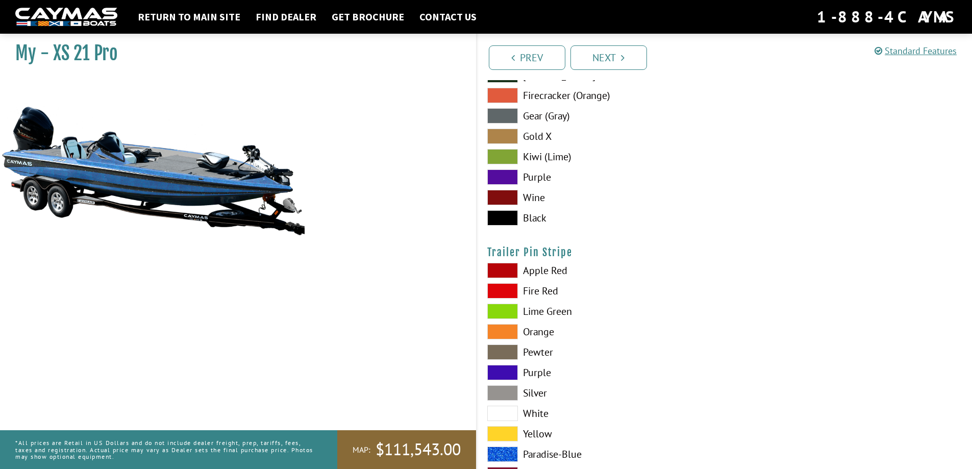
scroll to position [5753, 0]
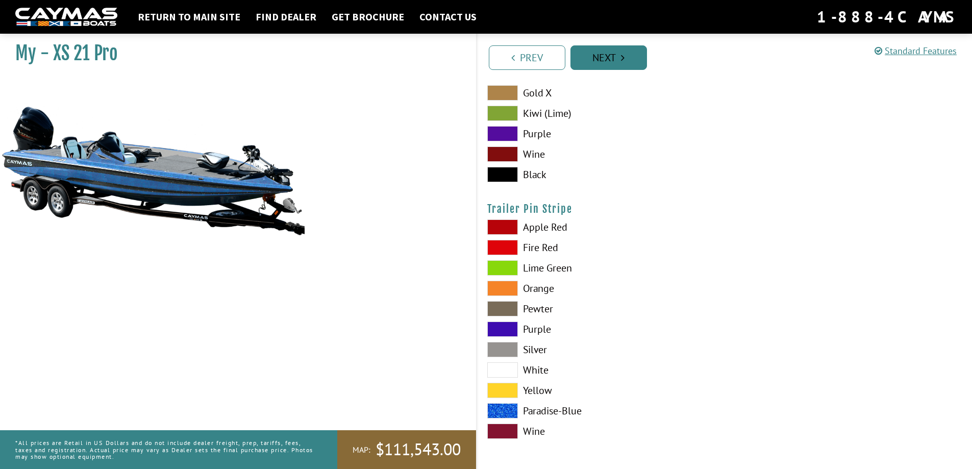
click at [611, 55] on link "Next" at bounding box center [609, 57] width 77 height 24
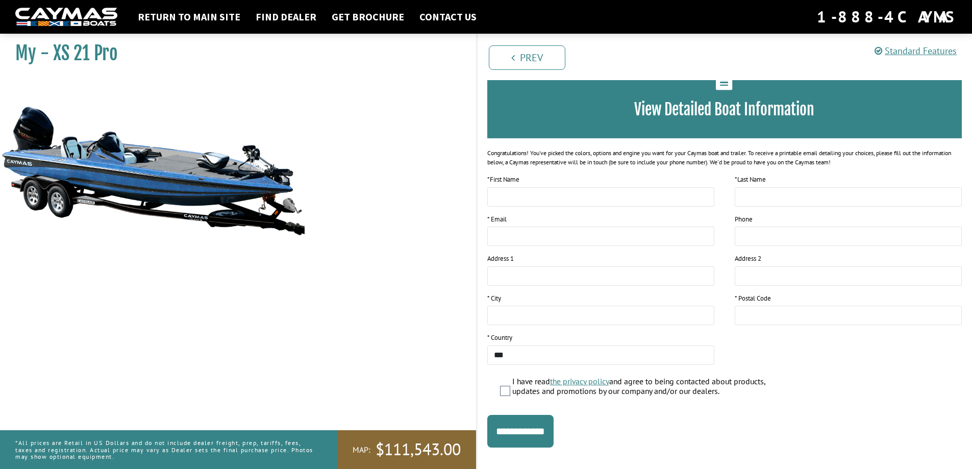
scroll to position [0, 0]
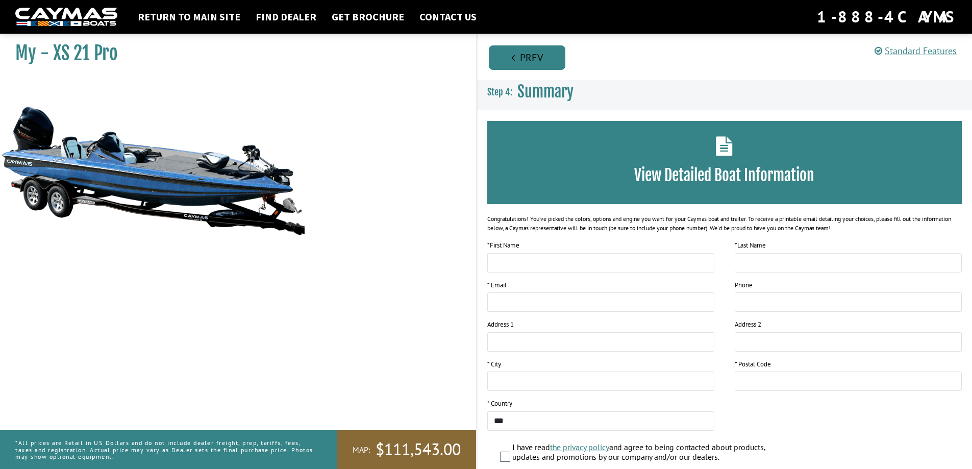
click at [521, 54] on link "Prev" at bounding box center [527, 57] width 77 height 24
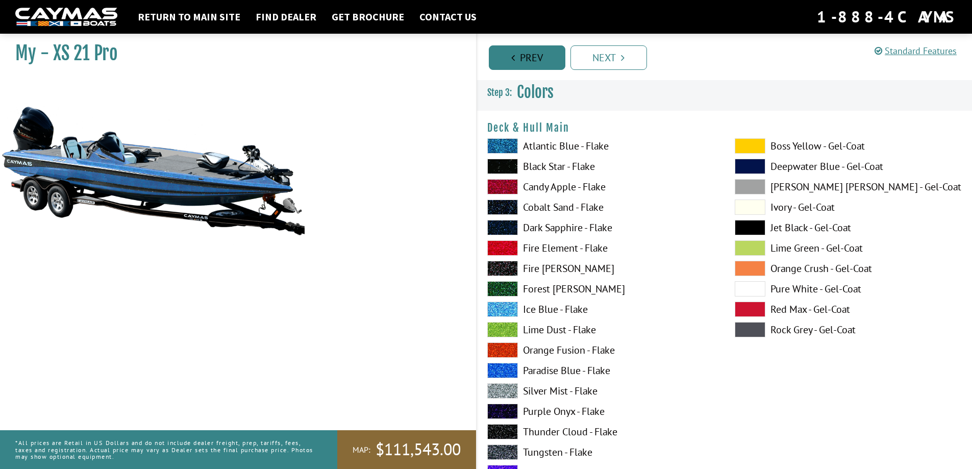
click at [526, 58] on link "Prev" at bounding box center [527, 57] width 77 height 24
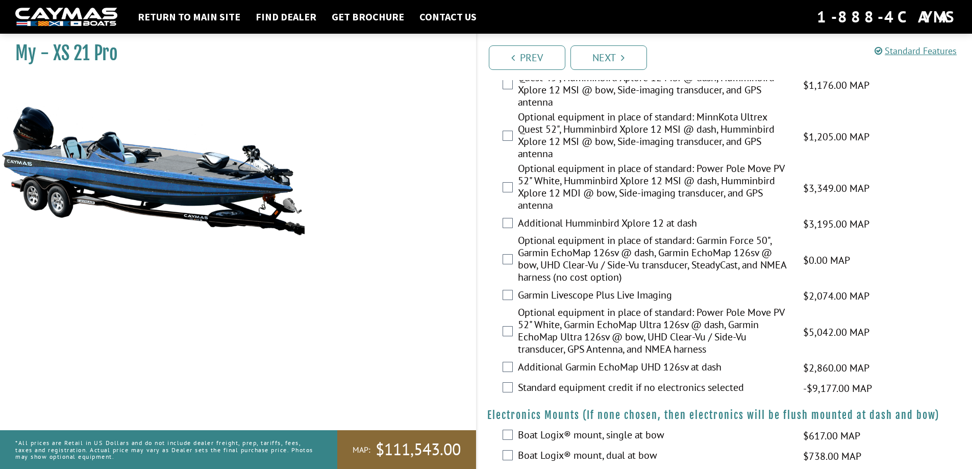
scroll to position [255, 0]
